Goal: Task Accomplishment & Management: Manage account settings

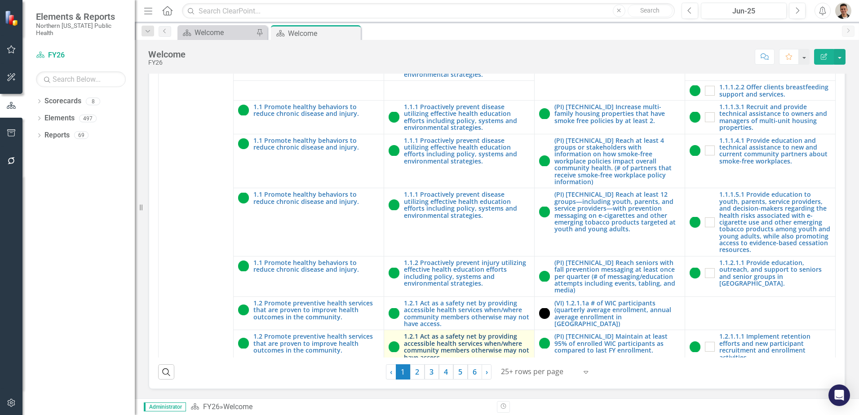
scroll to position [135, 0]
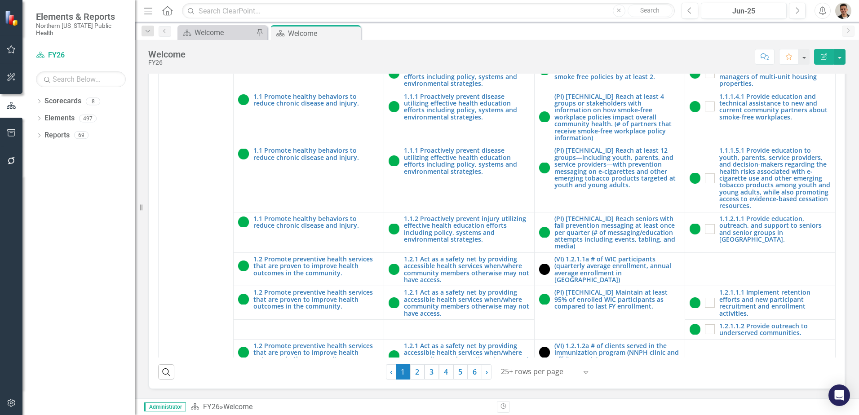
drag, startPoint x: 452, startPoint y: 372, endPoint x: 356, endPoint y: 7, distance: 377.7
click at [453, 372] on link "5" at bounding box center [460, 371] width 14 height 15
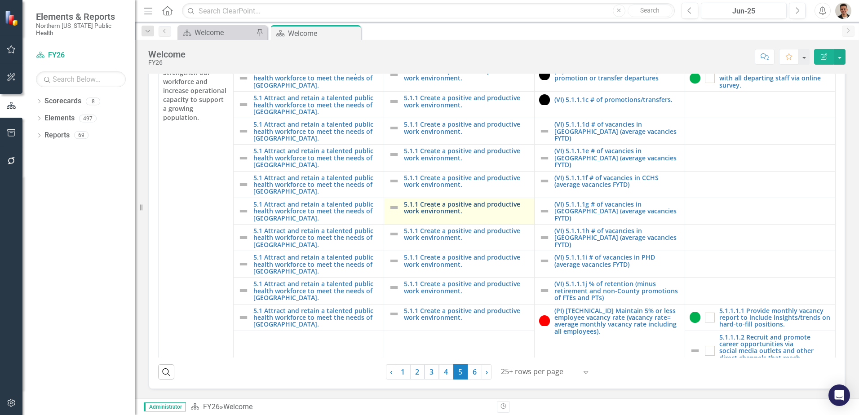
scroll to position [0, 0]
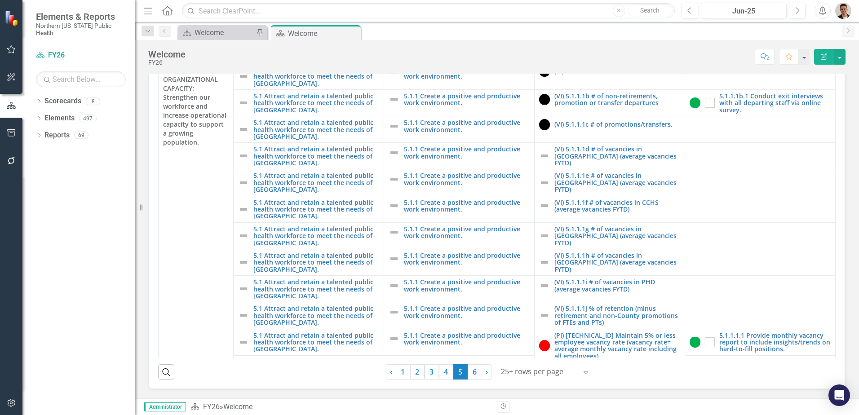
click at [0, 0] on icon at bounding box center [0, 0] width 0 height 0
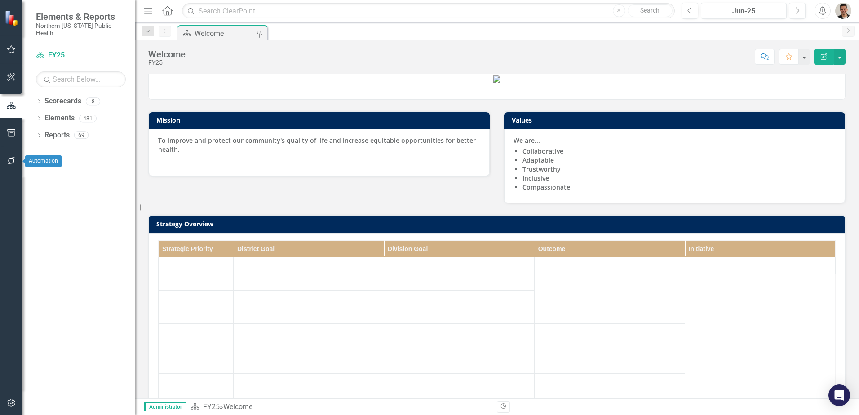
click at [12, 161] on icon "button" at bounding box center [11, 160] width 9 height 7
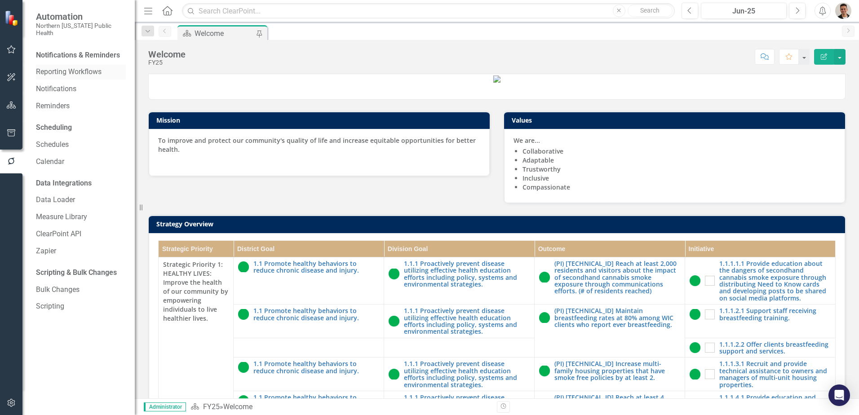
click at [66, 67] on link "Reporting Workflows" at bounding box center [81, 72] width 90 height 10
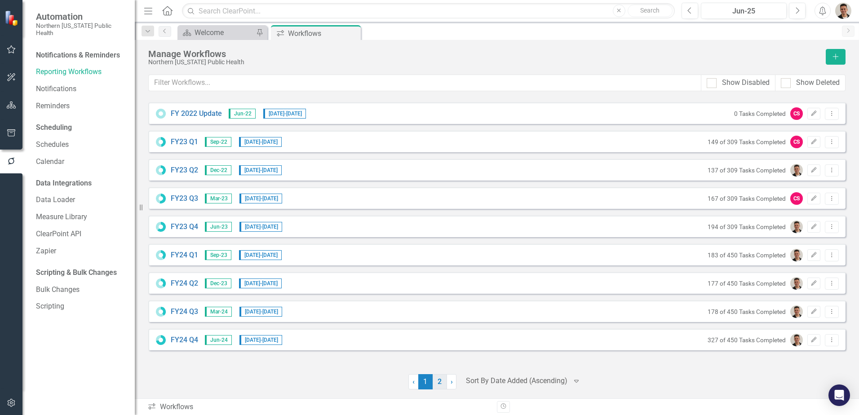
click at [441, 382] on link "2" at bounding box center [439, 381] width 14 height 15
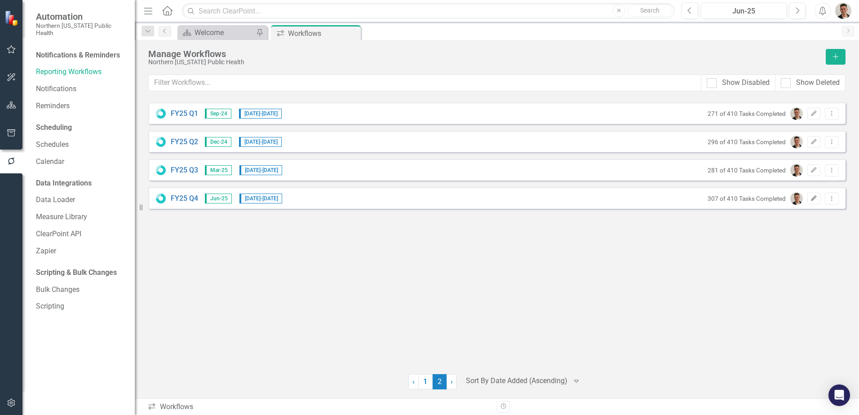
click at [815, 200] on icon "Edit" at bounding box center [813, 198] width 7 height 5
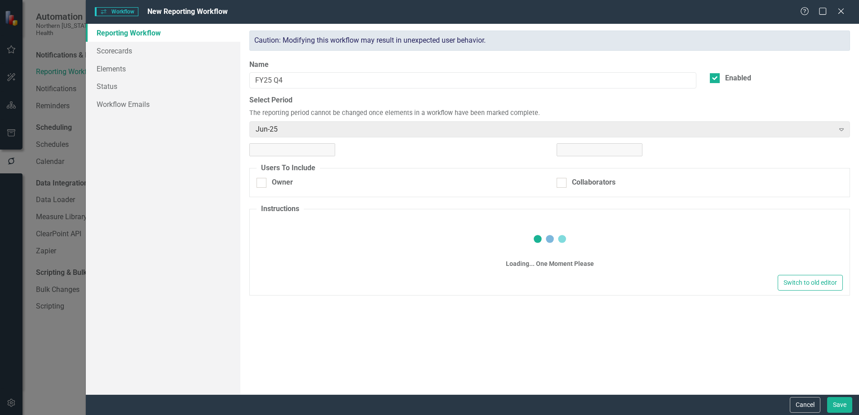
checkbox input "true"
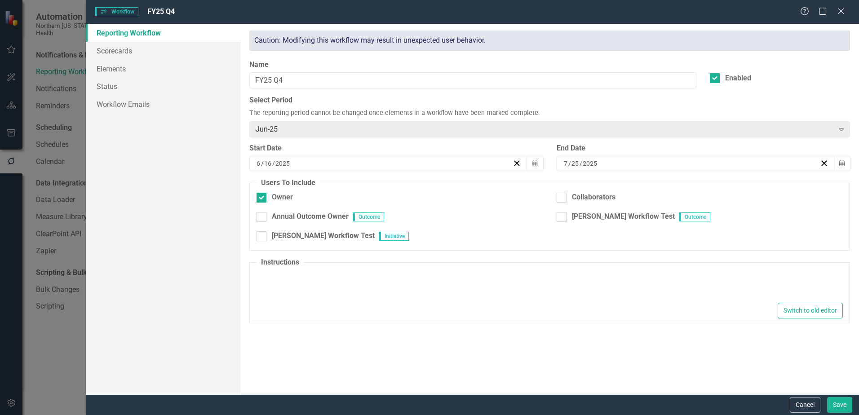
type textarea "<p>Please update your Outcomes and Initiatives.</p>"
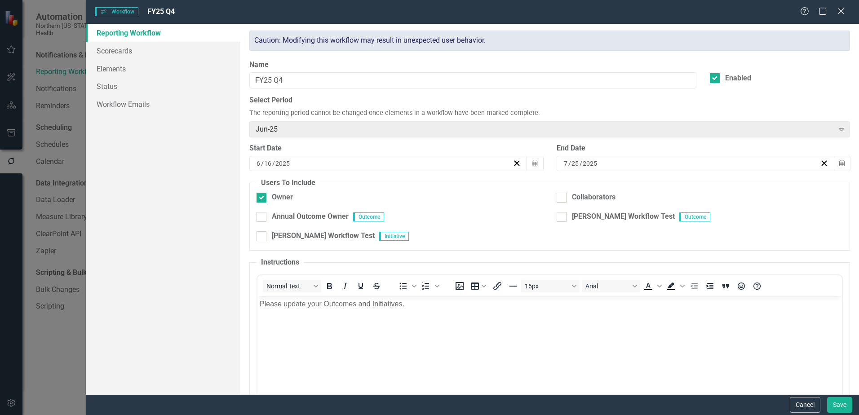
click at [623, 159] on div "[DATE]" at bounding box center [690, 163] width 257 height 9
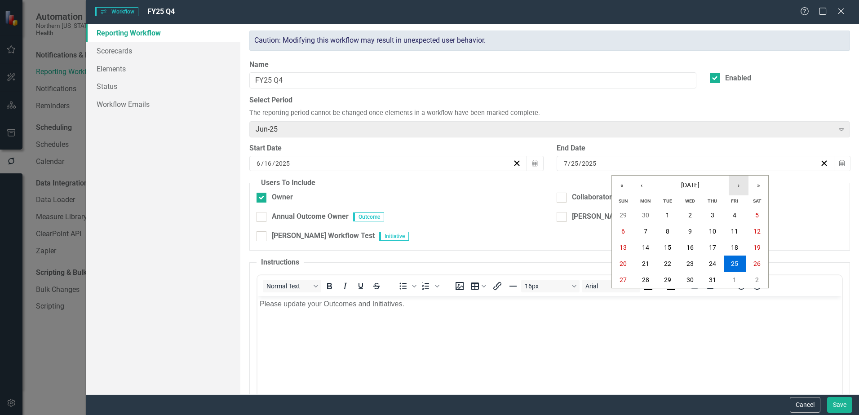
click at [741, 187] on button "›" at bounding box center [738, 186] width 20 height 20
click at [743, 186] on button "›" at bounding box center [738, 186] width 20 height 20
click at [735, 215] on abbr "5" at bounding box center [734, 215] width 4 height 7
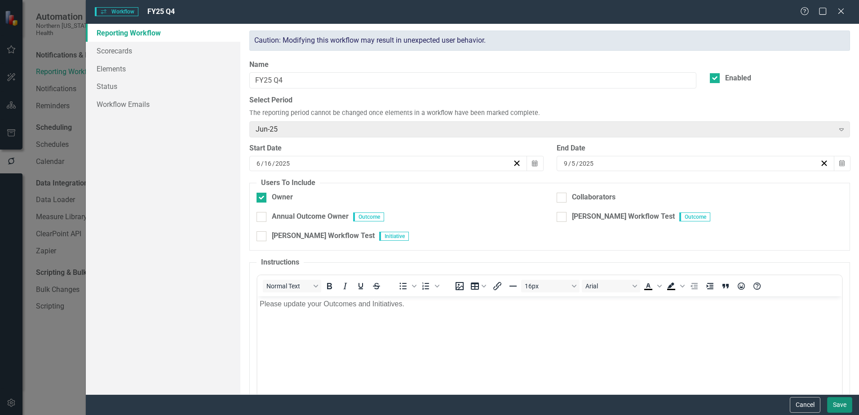
click at [836, 406] on button "Save" at bounding box center [839, 405] width 25 height 16
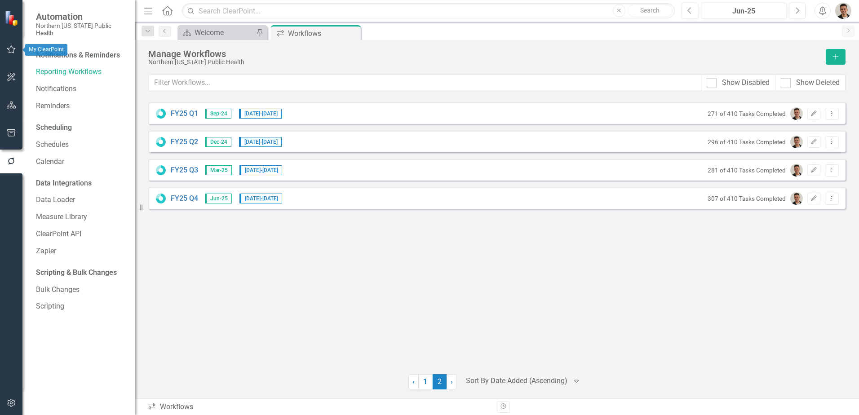
click at [9, 52] on icon "button" at bounding box center [11, 49] width 9 height 8
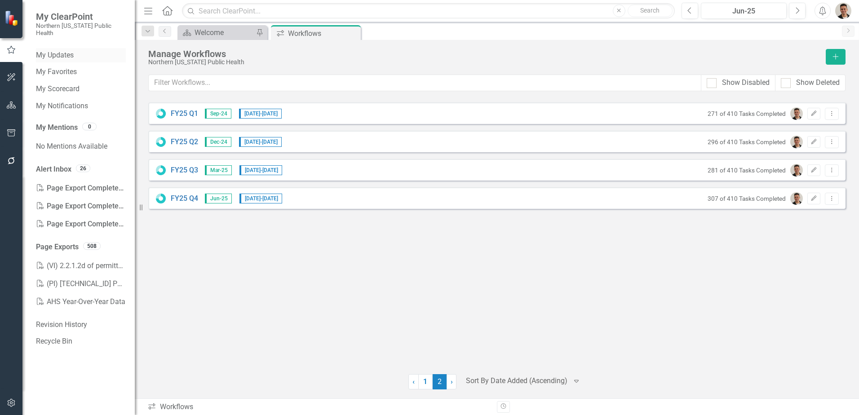
click at [66, 50] on link "My Updates" at bounding box center [81, 55] width 90 height 10
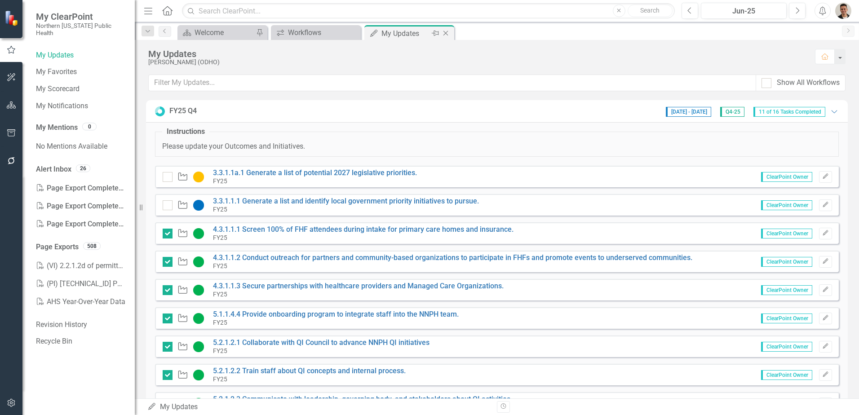
click at [446, 35] on icon "Close" at bounding box center [445, 33] width 9 height 7
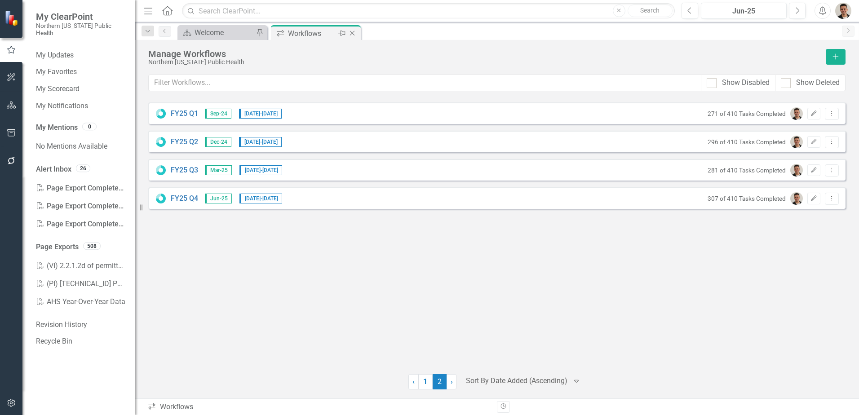
click at [354, 34] on icon "Close" at bounding box center [352, 33] width 9 height 7
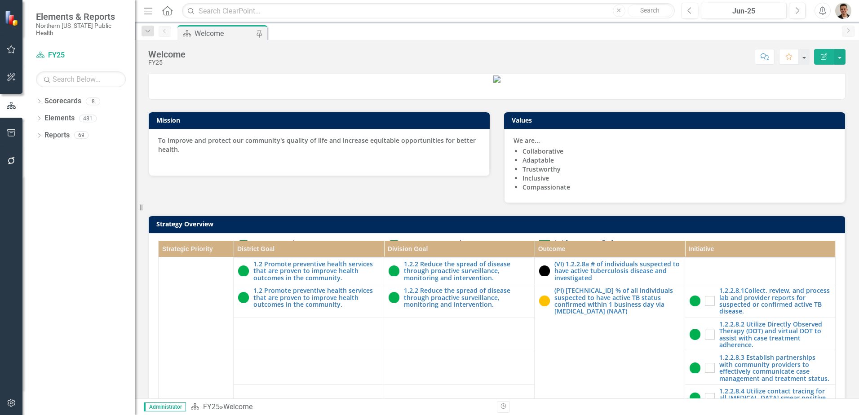
scroll to position [256, 0]
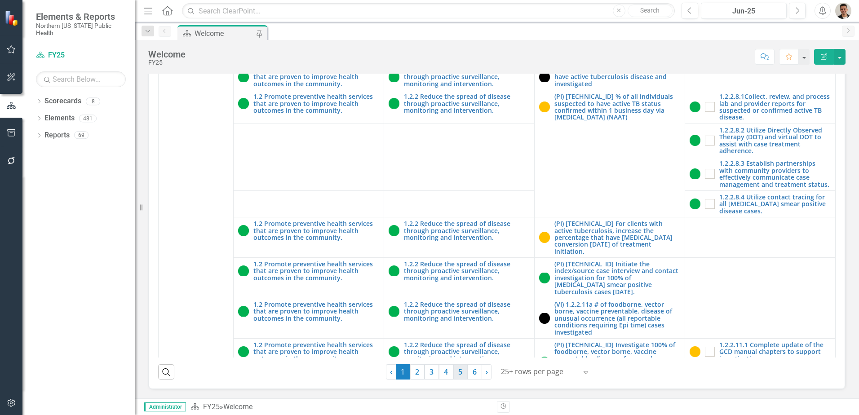
click at [457, 378] on link "5" at bounding box center [460, 371] width 14 height 15
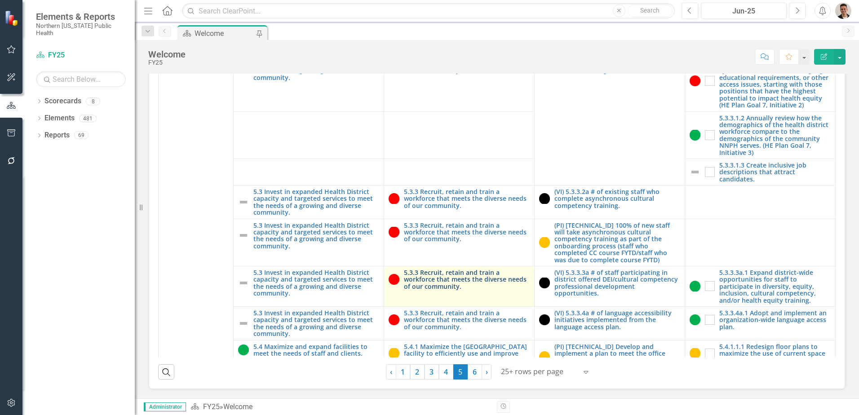
scroll to position [943, 0]
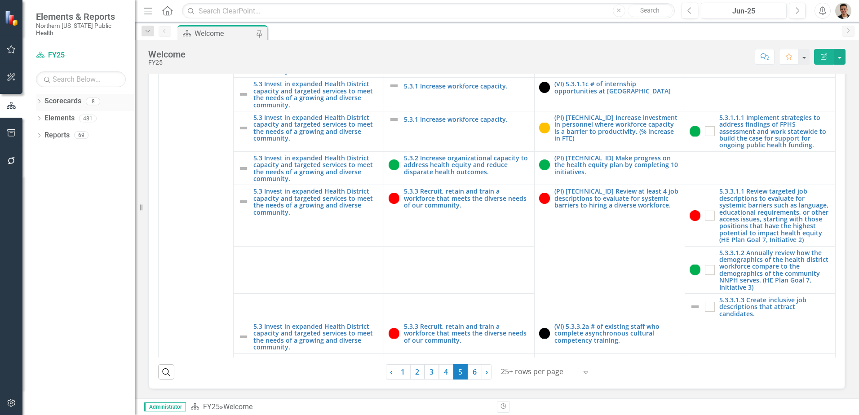
click at [42, 100] on icon "Dropdown" at bounding box center [39, 102] width 6 height 5
click at [61, 113] on link "FY26" at bounding box center [91, 118] width 85 height 10
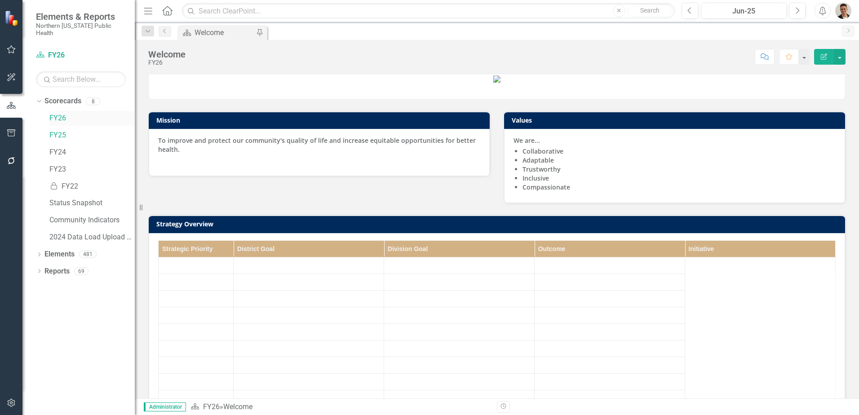
click at [60, 113] on link "FY26" at bounding box center [91, 118] width 85 height 10
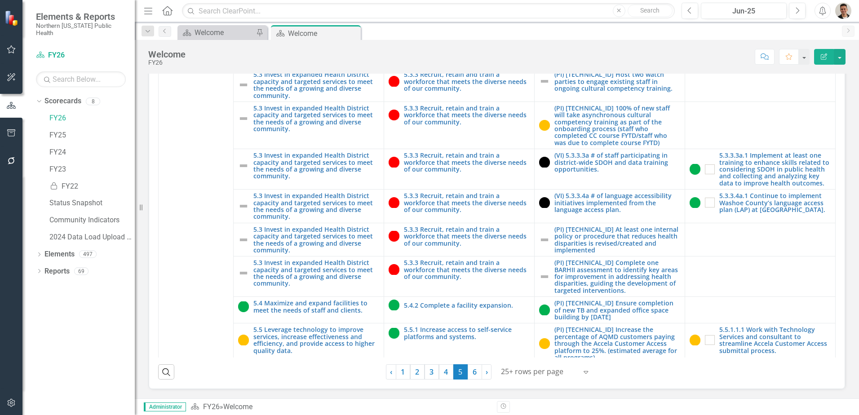
scroll to position [1347, 0]
drag, startPoint x: 353, startPoint y: 35, endPoint x: 247, endPoint y: 93, distance: 121.2
click at [0, 0] on icon "Close" at bounding box center [0, 0] width 0 height 0
